Goal: Transaction & Acquisition: Purchase product/service

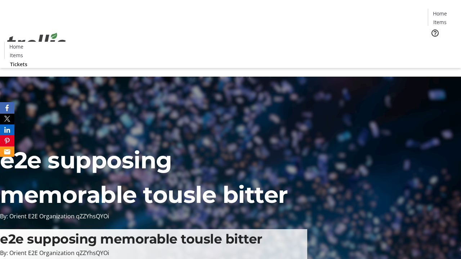
click at [434, 42] on span "Tickets" at bounding box center [442, 46] width 17 height 8
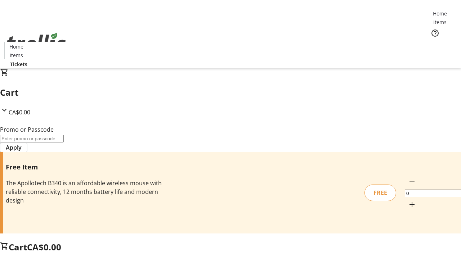
click at [408, 200] on mat-icon "Increment by one" at bounding box center [412, 204] width 9 height 9
type input "1"
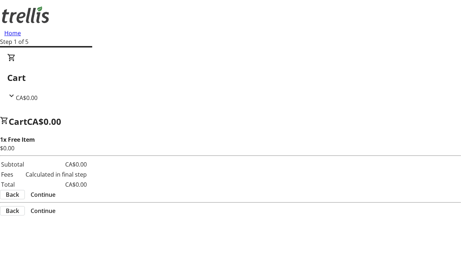
click at [55, 191] on span "Continue" at bounding box center [43, 195] width 25 height 9
